Goal: Task Accomplishment & Management: Manage account settings

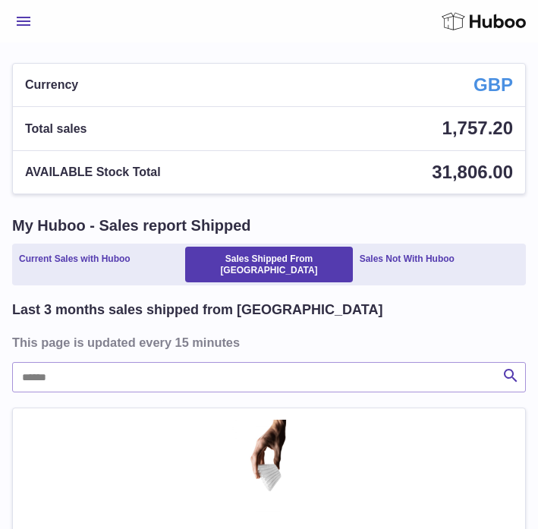
click at [23, 23] on span "Menu" at bounding box center [24, 21] width 14 height 9
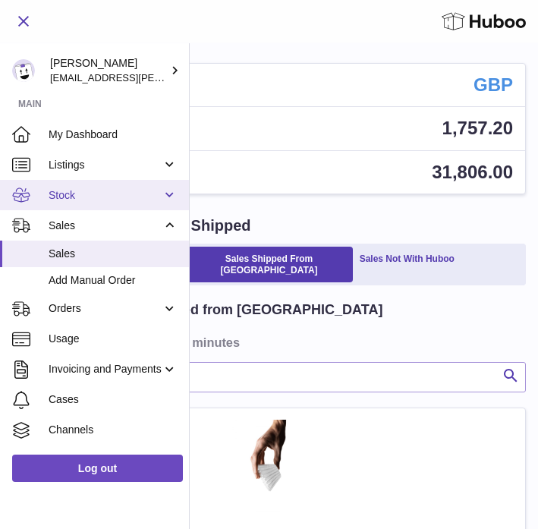
click at [70, 199] on span "Stock" at bounding box center [105, 195] width 113 height 14
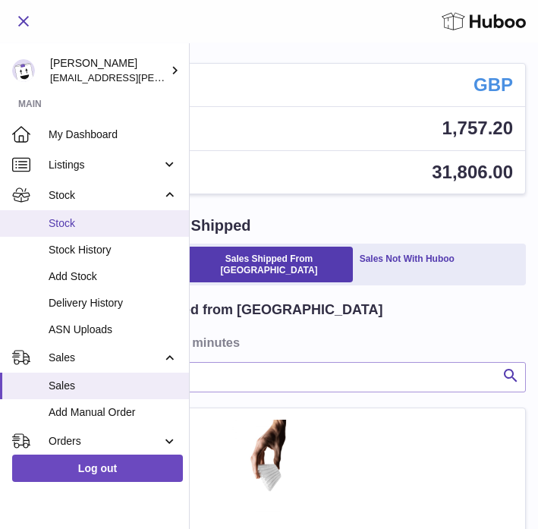
click at [65, 226] on span "Stock" at bounding box center [113, 223] width 129 height 14
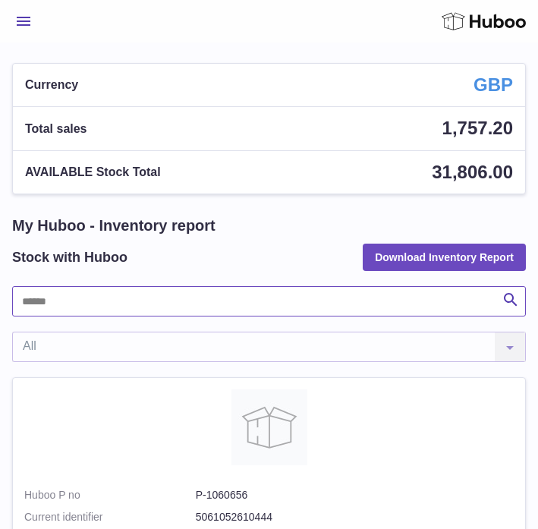
click at [90, 303] on input "text" at bounding box center [269, 301] width 514 height 30
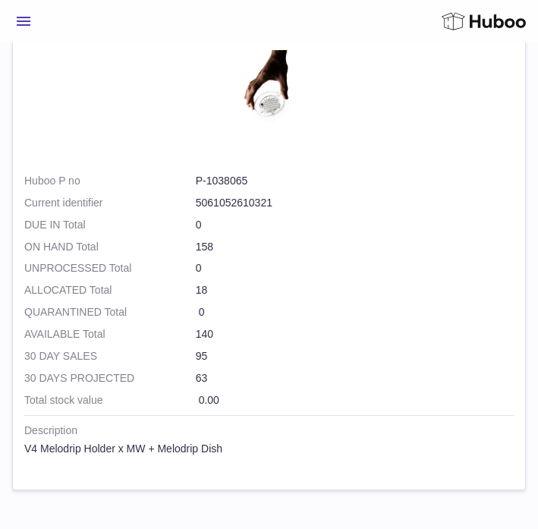
scroll to position [1242, 0]
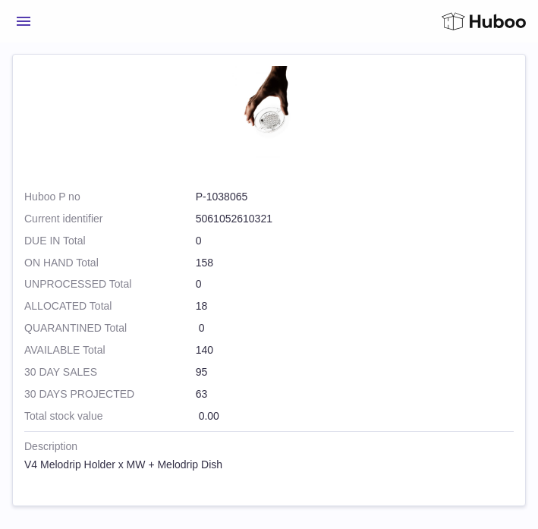
type input "*****"
